Goal: Task Accomplishment & Management: Use online tool/utility

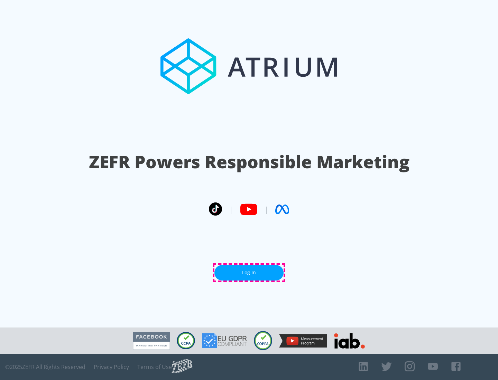
click at [249, 273] on link "Log In" at bounding box center [248, 273] width 69 height 16
